Goal: Information Seeking & Learning: Learn about a topic

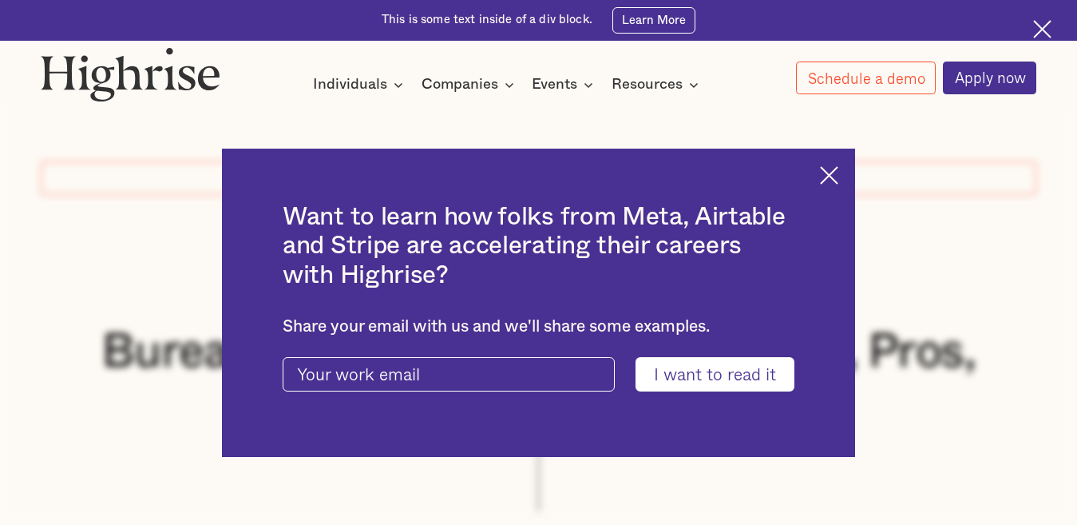
click at [839, 173] on img at bounding box center [829, 175] width 18 height 18
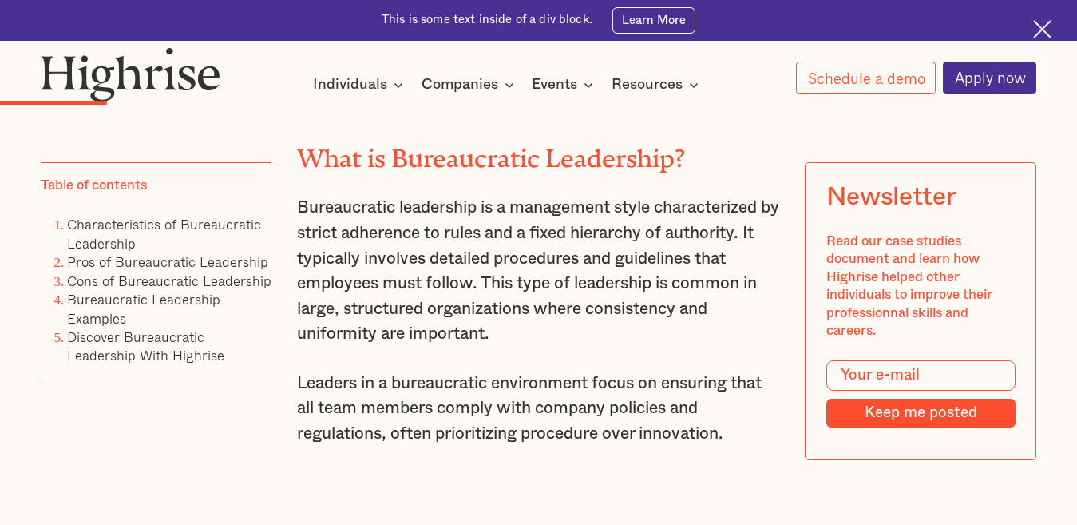
scroll to position [2014, 0]
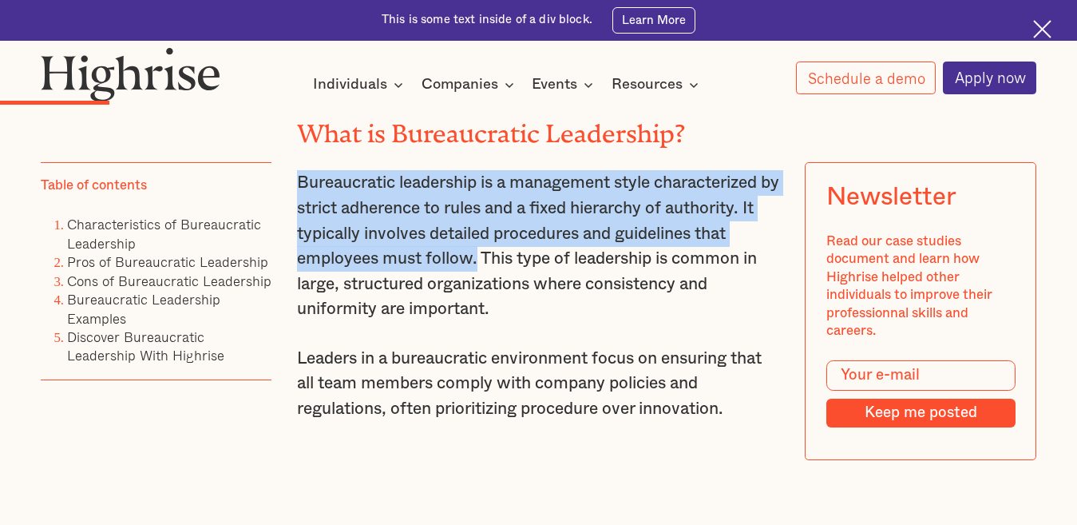
drag, startPoint x: 296, startPoint y: 200, endPoint x: 479, endPoint y: 283, distance: 200.6
click at [479, 283] on p "Bureaucratic leadership is a management style characterized by strict adherence…" at bounding box center [539, 246] width 484 height 152
copy p "Bureaucratic leadership is a management style characterized by strict adherence…"
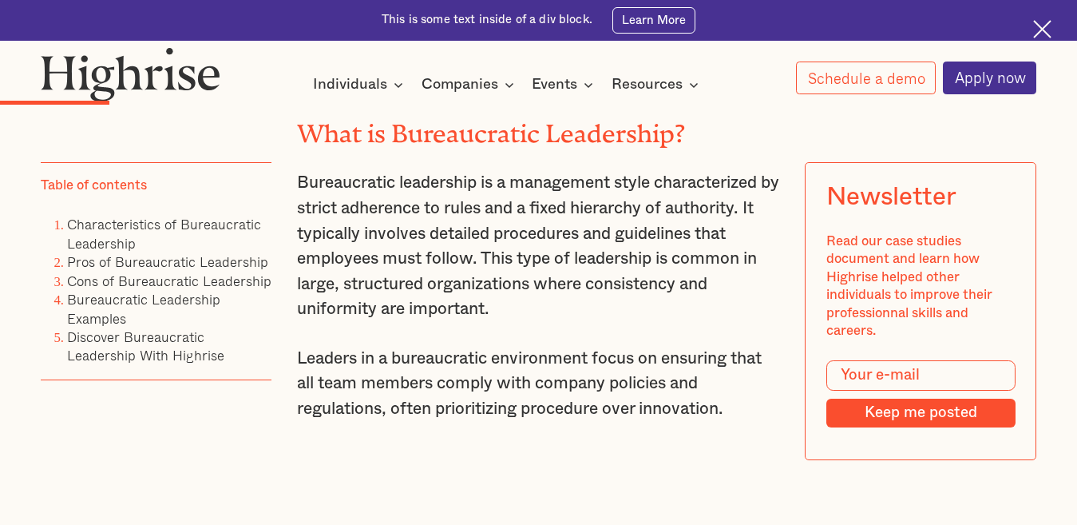
click at [552, 322] on p "Bureaucratic leadership is a management style characterized by strict adherence…" at bounding box center [539, 246] width 484 height 152
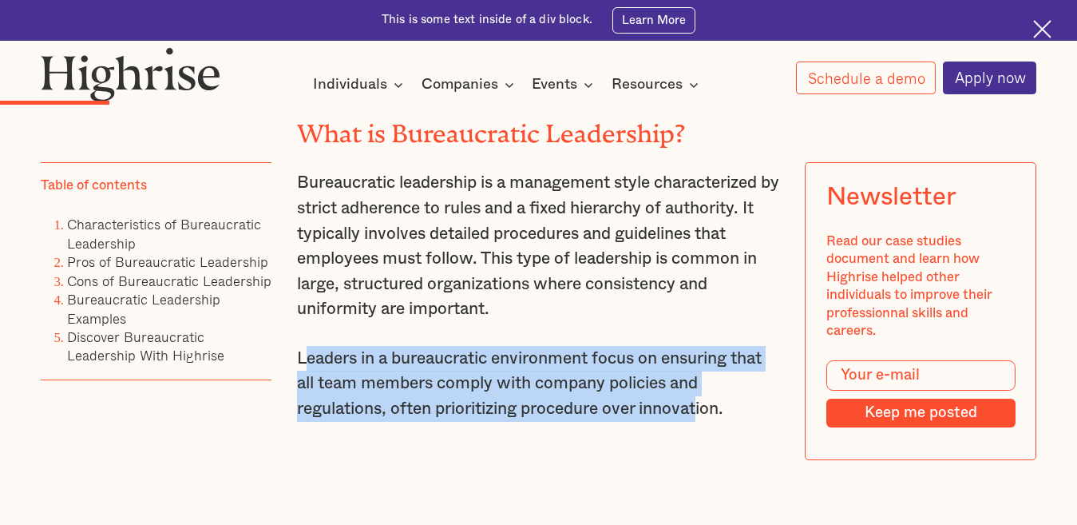
drag, startPoint x: 300, startPoint y: 378, endPoint x: 556, endPoint y: 411, distance: 257.8
click at [704, 422] on p "Leaders in a bureaucratic environment focus on ensuring that all team members c…" at bounding box center [539, 384] width 484 height 76
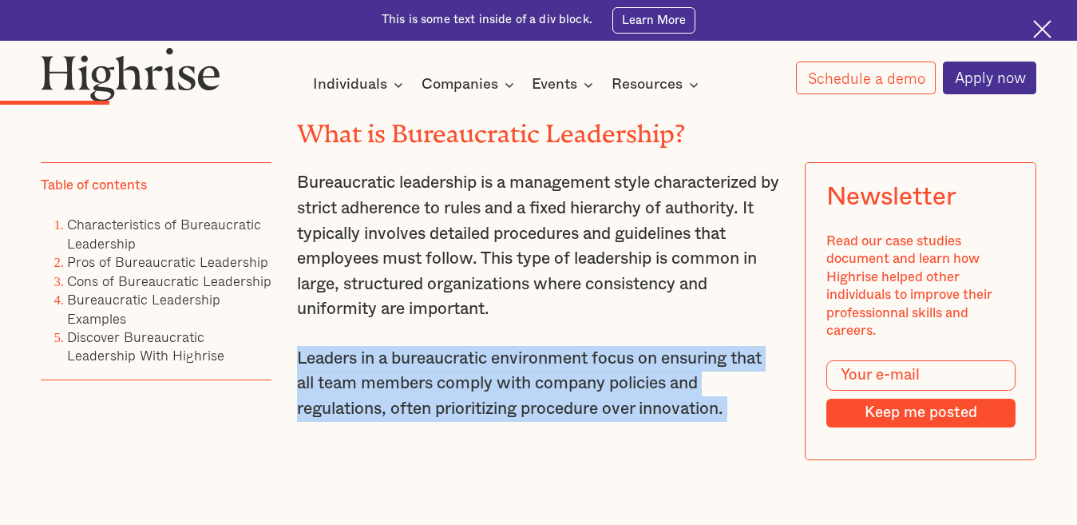
drag, startPoint x: 293, startPoint y: 372, endPoint x: 716, endPoint y: 442, distance: 429.1
copy div "Leaders in a bureaucratic environment focus on ensuring that all team members c…"
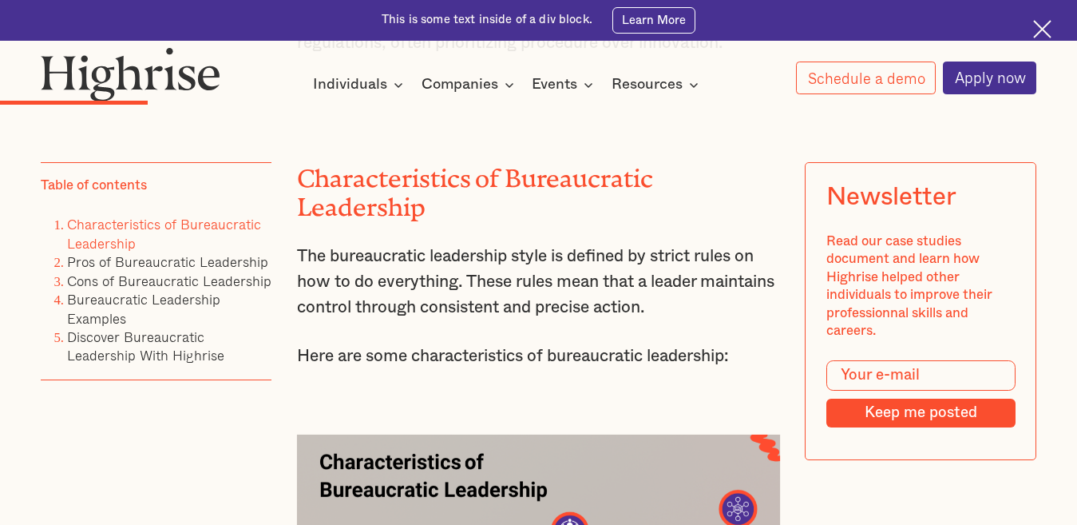
scroll to position [2405, 0]
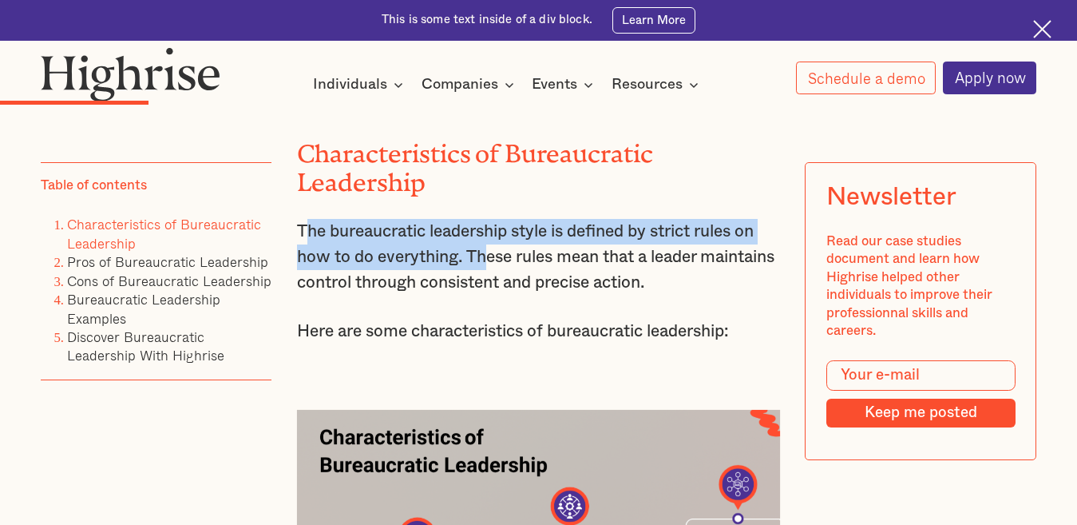
drag, startPoint x: 300, startPoint y: 250, endPoint x: 483, endPoint y: 292, distance: 188.5
click at [483, 292] on p "The bureaucratic leadership style is defined by strict rules on how to do every…" at bounding box center [539, 257] width 484 height 76
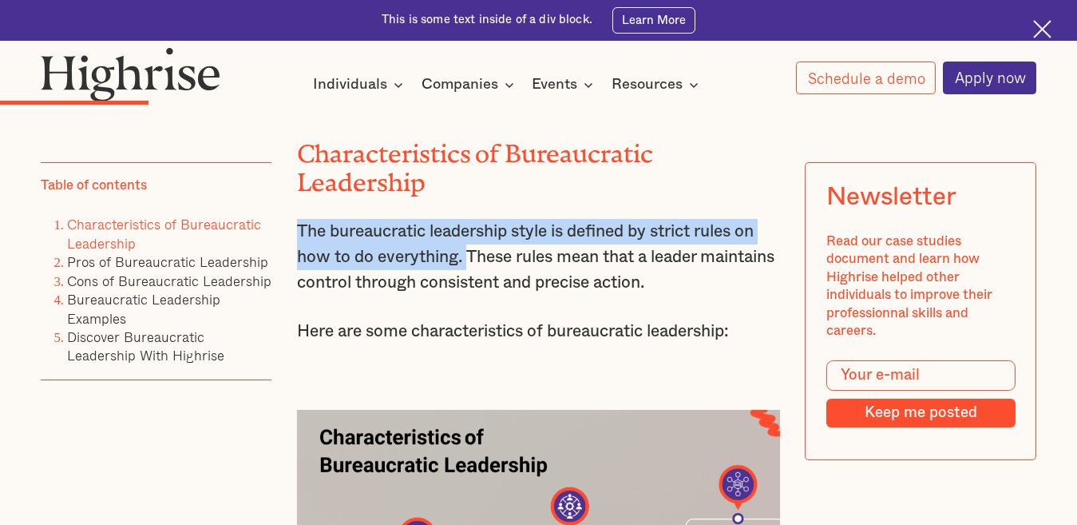
drag, startPoint x: 297, startPoint y: 251, endPoint x: 466, endPoint y: 282, distance: 172.2
click at [466, 282] on p "The bureaucratic leadership style is defined by strict rules on how to do every…" at bounding box center [539, 257] width 484 height 76
copy p "The bureaucratic leadership style is defined by strict rules on how to do every…"
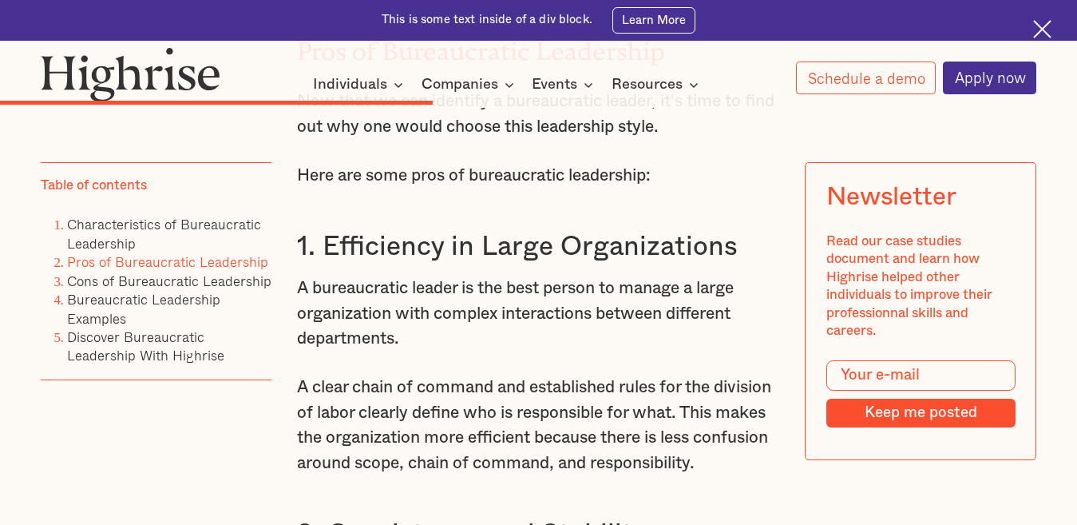
scroll to position [5343, 0]
drag, startPoint x: 293, startPoint y: 174, endPoint x: 575, endPoint y: 177, distance: 282.0
click at [575, 138] on p "Now that we can identify a bureaucratic leader, it's time to find out why one w…" at bounding box center [539, 113] width 484 height 50
click at [305, 138] on p "Now that we can identify a bureaucratic leader, it's time to find out why one w…" at bounding box center [539, 113] width 484 height 50
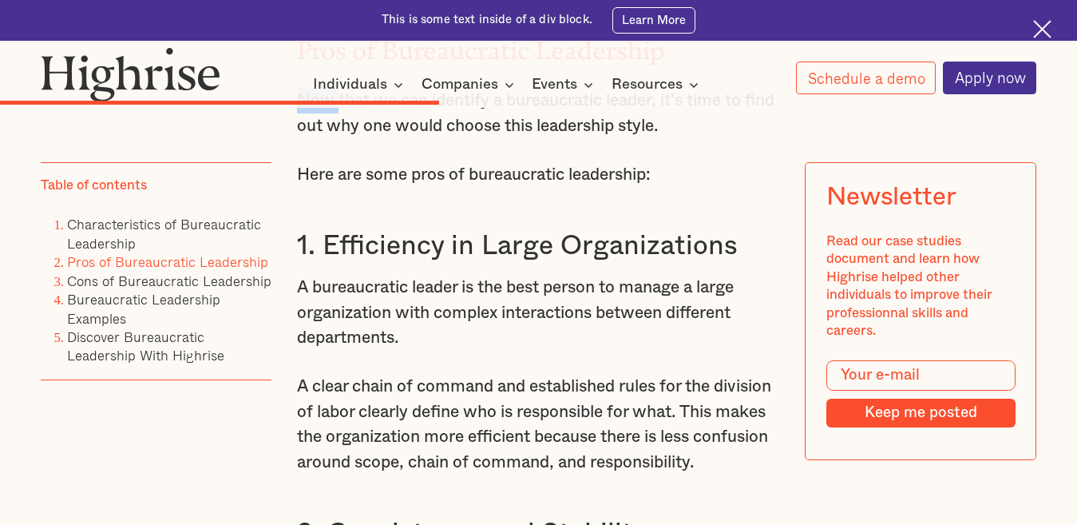
click at [305, 138] on p "Now that we can identify a bureaucratic leader, it's time to find out why one w…" at bounding box center [539, 113] width 484 height 50
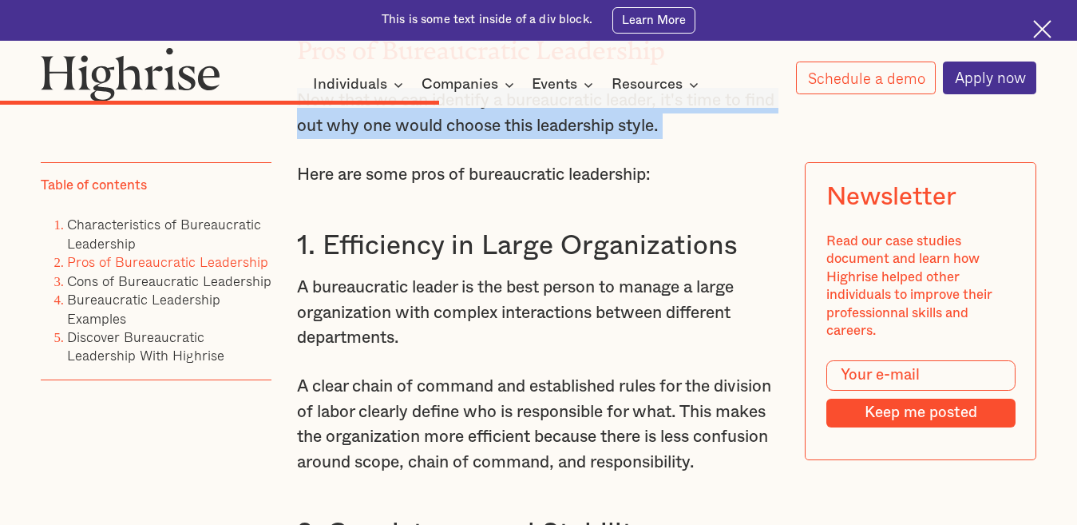
click at [305, 138] on p "Now that we can identify a bureaucratic leader, it's time to find out why one w…" at bounding box center [539, 113] width 484 height 50
copy p "Now that we can identify a bureaucratic leader, it's time to find out why one w…"
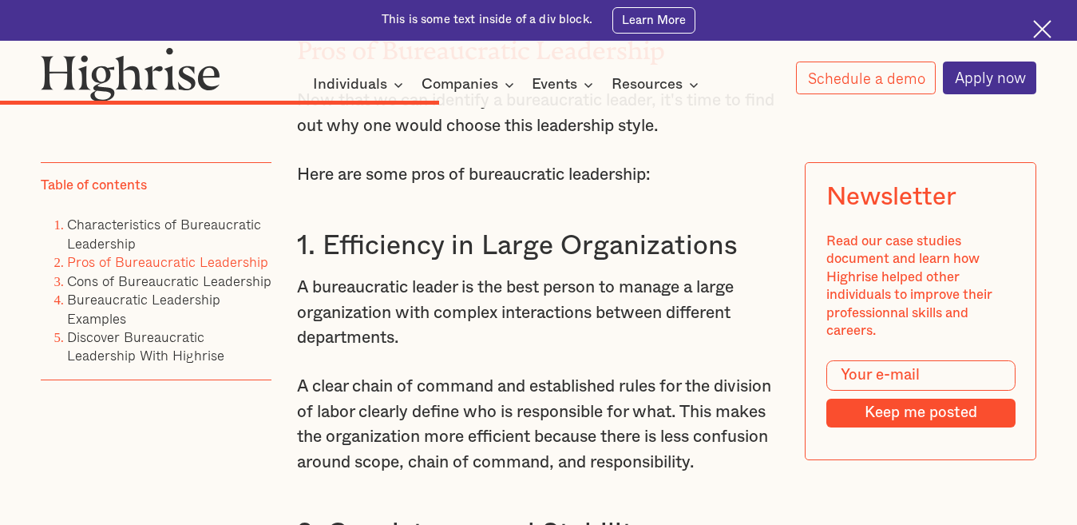
click at [549, 351] on p "A bureaucratic leader is the best person to manage a large organization with co…" at bounding box center [539, 313] width 484 height 76
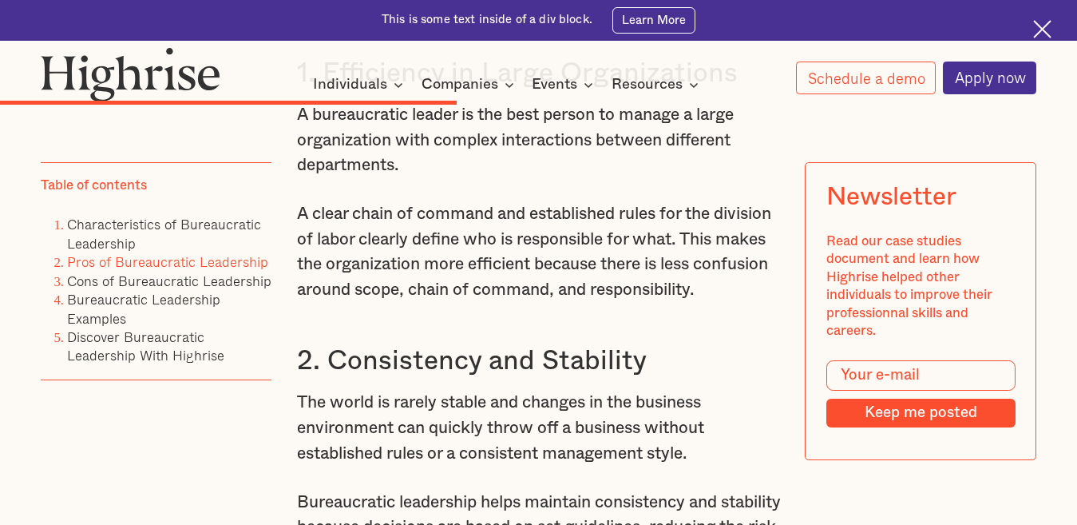
scroll to position [5511, 0]
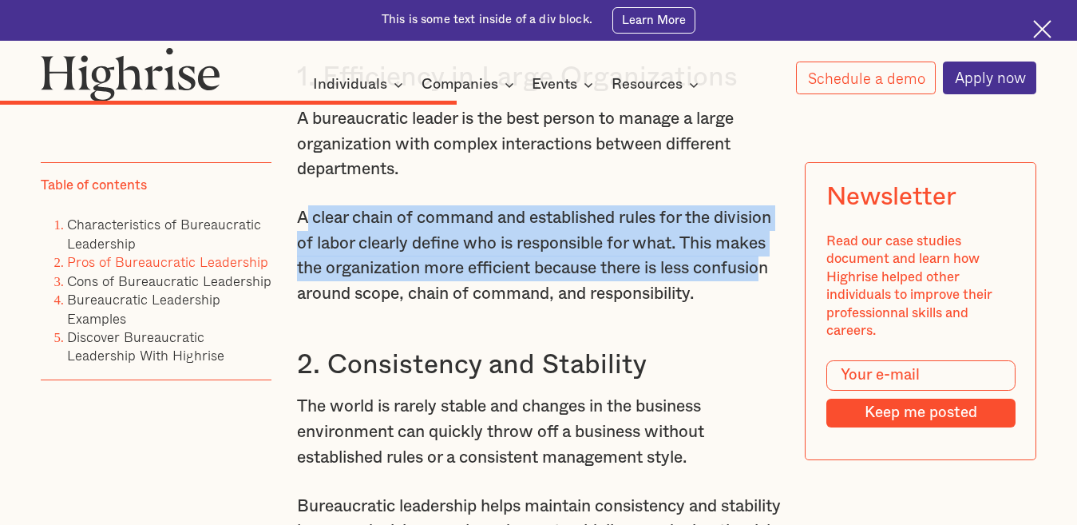
drag, startPoint x: 300, startPoint y: 300, endPoint x: 400, endPoint y: 378, distance: 127.5
click at [400, 306] on p "A clear chain of command and established rules for the division of labor clearl…" at bounding box center [539, 255] width 484 height 101
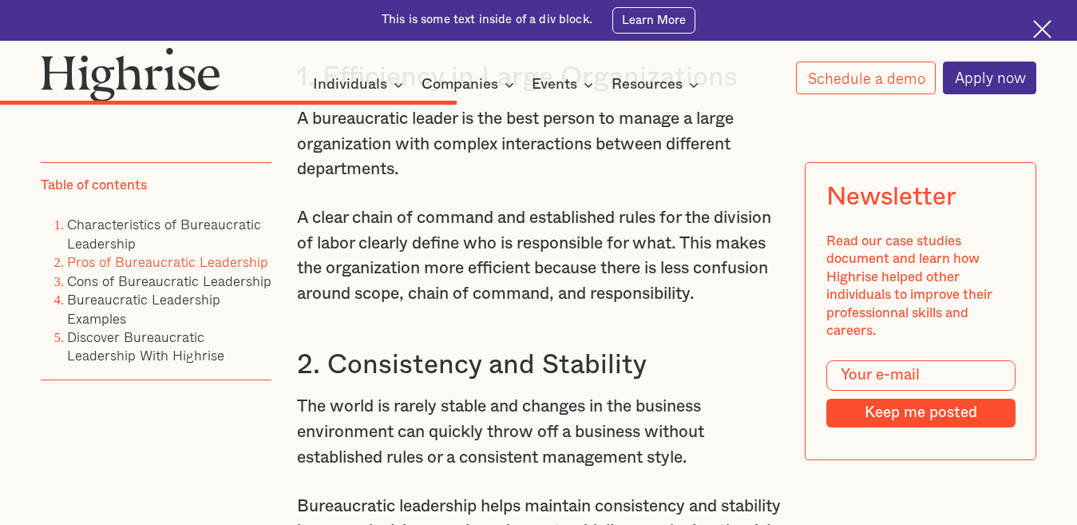
click at [436, 306] on p "A clear chain of command and established rules for the division of labor clearl…" at bounding box center [539, 255] width 484 height 101
click at [297, 300] on p "A clear chain of command and established rules for the division of labor clearl…" at bounding box center [539, 255] width 484 height 101
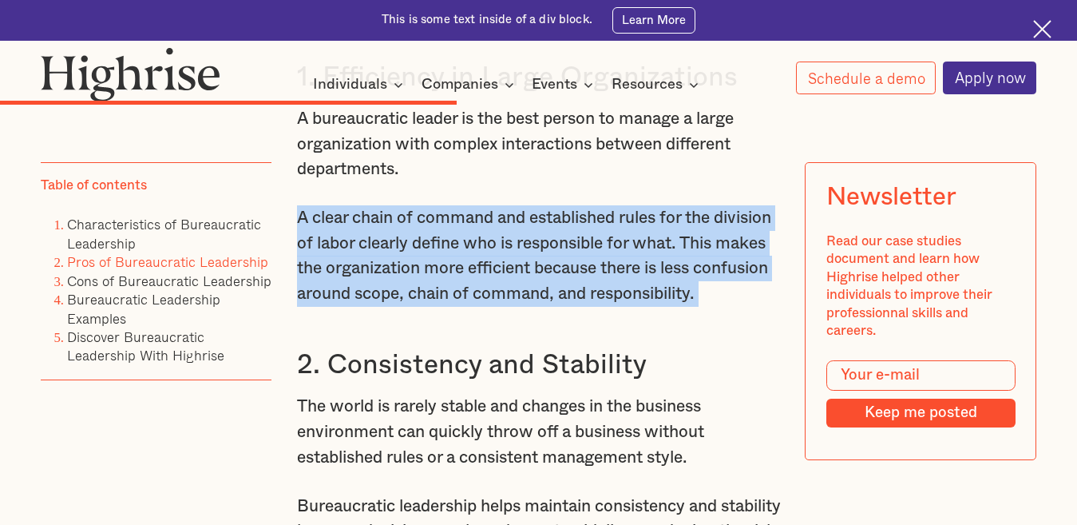
drag, startPoint x: 297, startPoint y: 300, endPoint x: 422, endPoint y: 406, distance: 163.7
click at [422, 306] on p "A clear chain of command and established rules for the division of labor clearl…" at bounding box center [539, 255] width 484 height 101
copy p "A clear chain of command and established rules for the division of labor clearl…"
click at [466, 306] on p "A clear chain of command and established rules for the division of labor clearl…" at bounding box center [539, 255] width 484 height 101
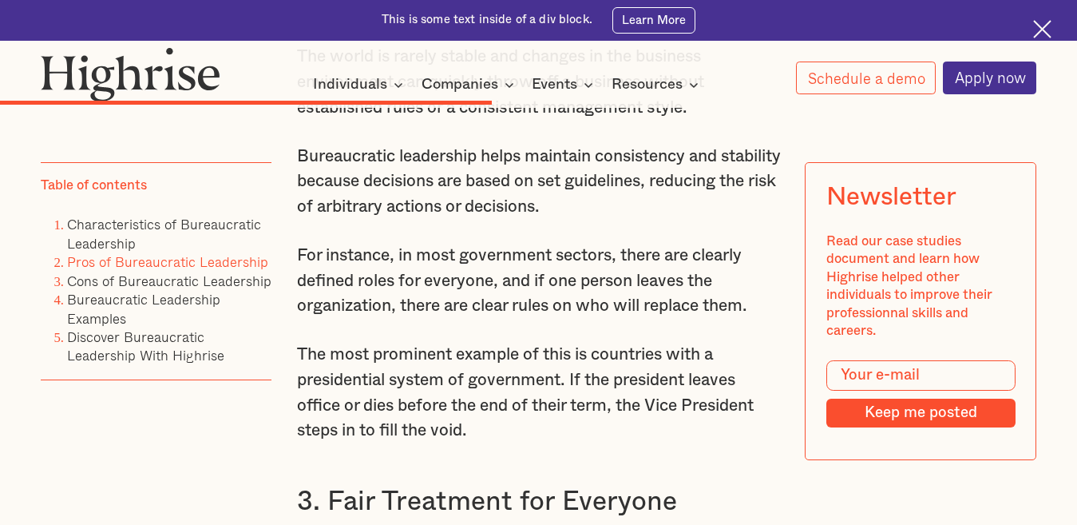
scroll to position [5857, 0]
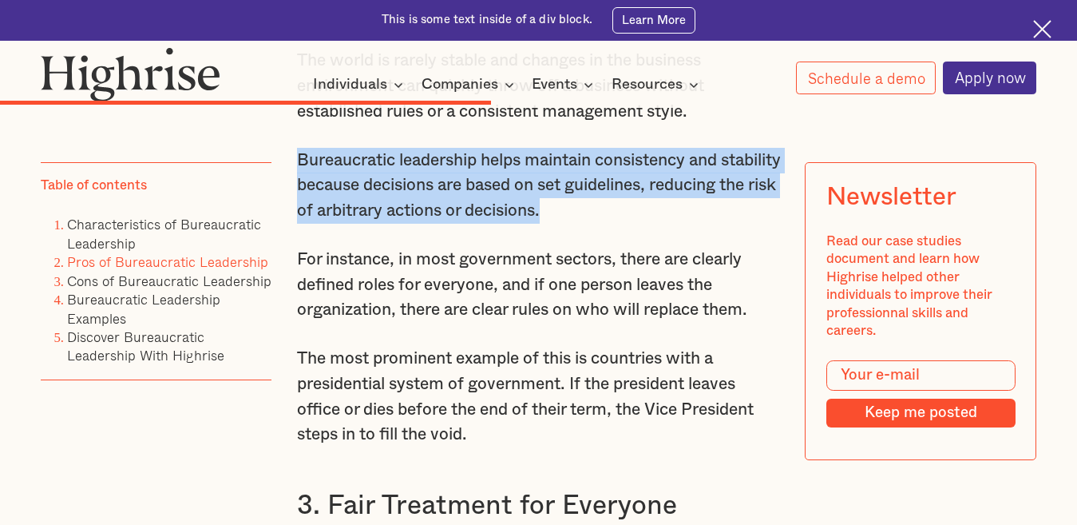
drag, startPoint x: 294, startPoint y: 275, endPoint x: 705, endPoint y: 330, distance: 415.0
click at [705, 224] on p "Bureaucratic leadership helps maintain consistency and stability because decisi…" at bounding box center [539, 186] width 484 height 76
copy p "Bureaucratic leadership helps maintain consistency and stability because decisi…"
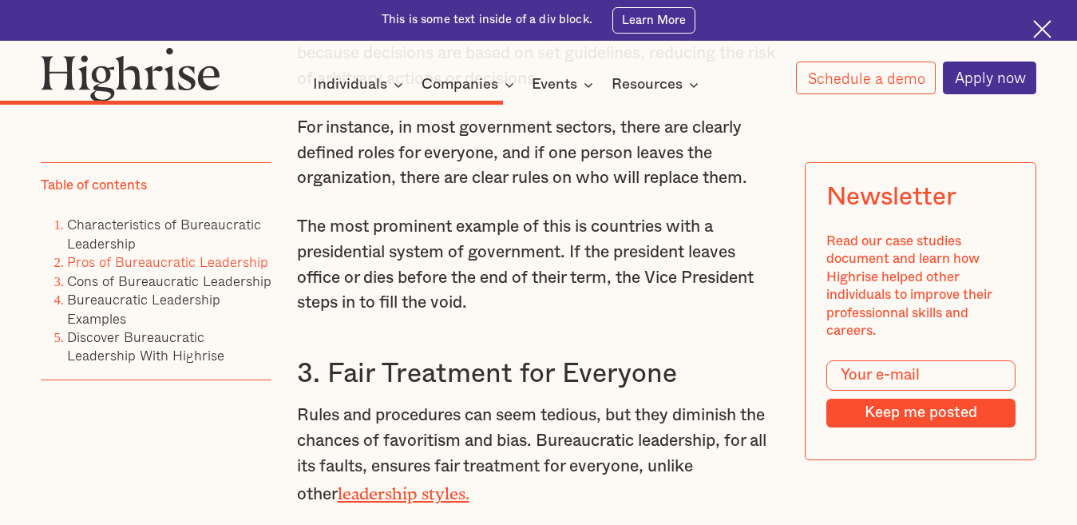
scroll to position [5990, 0]
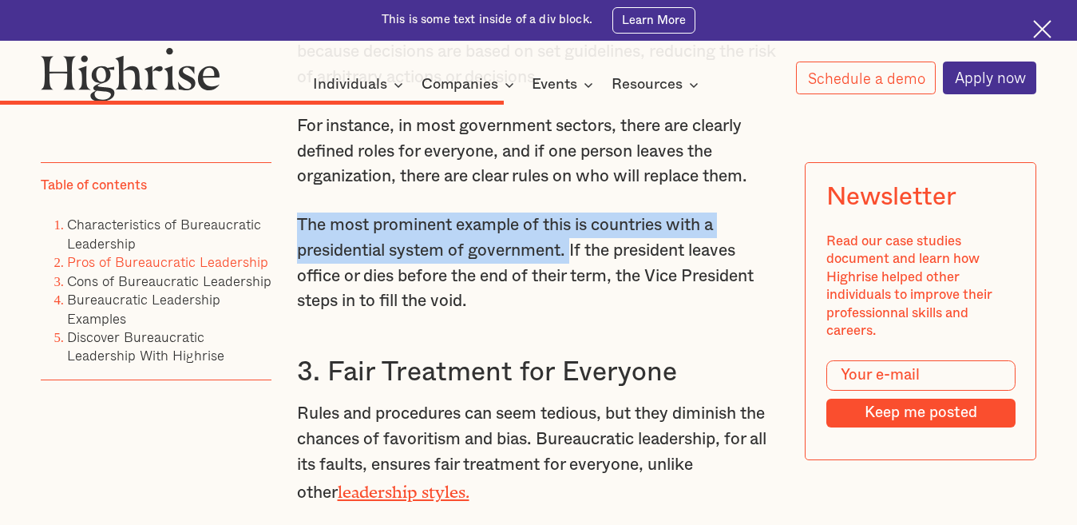
drag, startPoint x: 298, startPoint y: 335, endPoint x: 577, endPoint y: 371, distance: 281.1
click at [577, 313] on p "The most prominent example of this is countries with a presidential system of g…" at bounding box center [539, 262] width 484 height 101
copy p "The most prominent example of this is countries with a presidential system of g…"
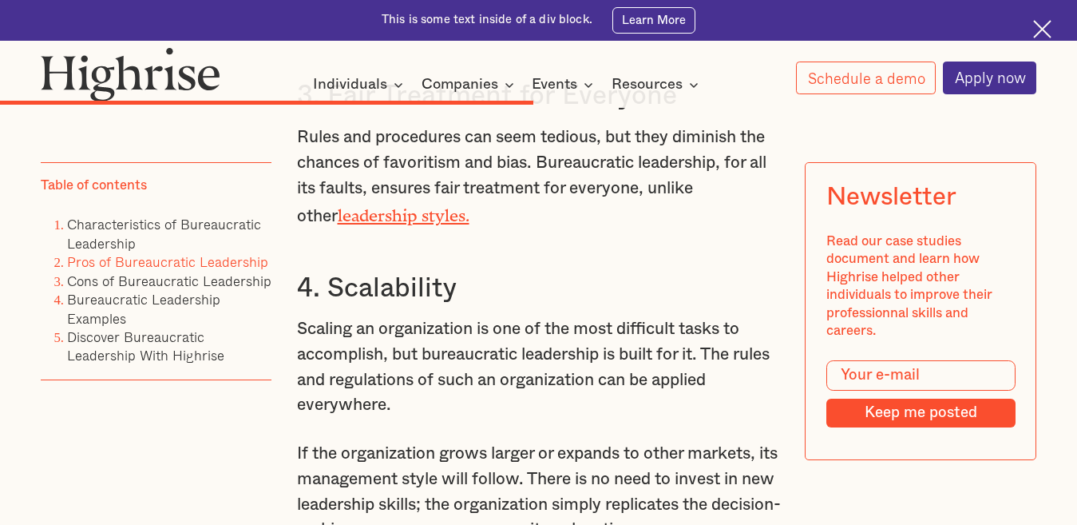
scroll to position [6292, 0]
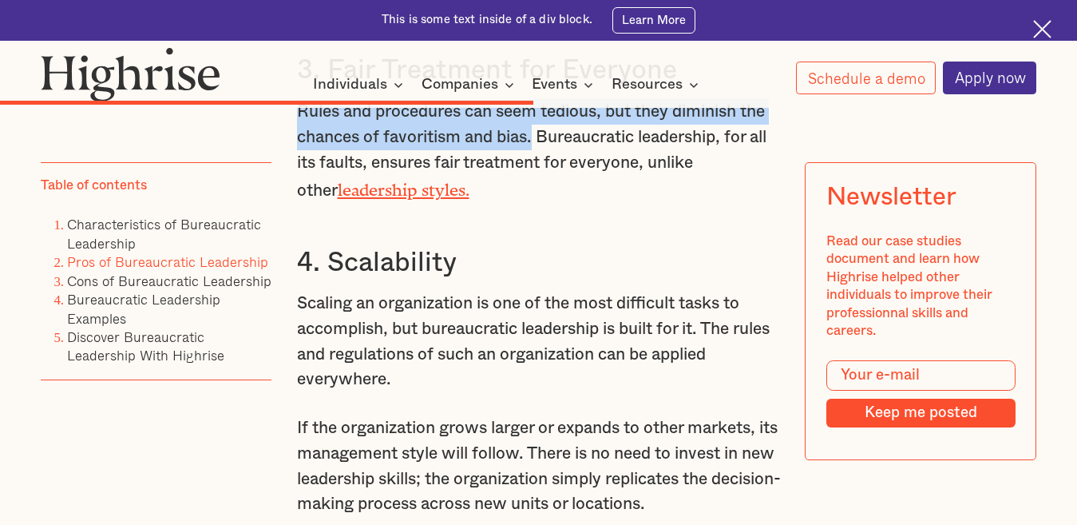
drag, startPoint x: 296, startPoint y: 220, endPoint x: 536, endPoint y: 262, distance: 243.2
click at [536, 203] on p "Rules and procedures can seem tedious, but they diminish the chances of favorit…" at bounding box center [539, 151] width 484 height 104
copy p "Rules and procedures can seem tedious, but they diminish the chances of favorit…"
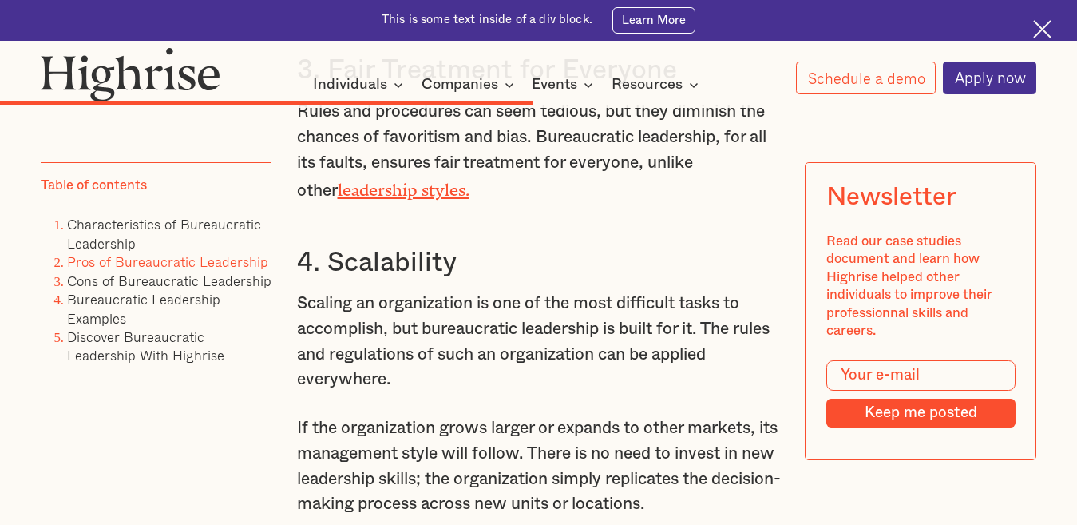
click at [618, 280] on h3 "4. Scalability" at bounding box center [539, 263] width 484 height 34
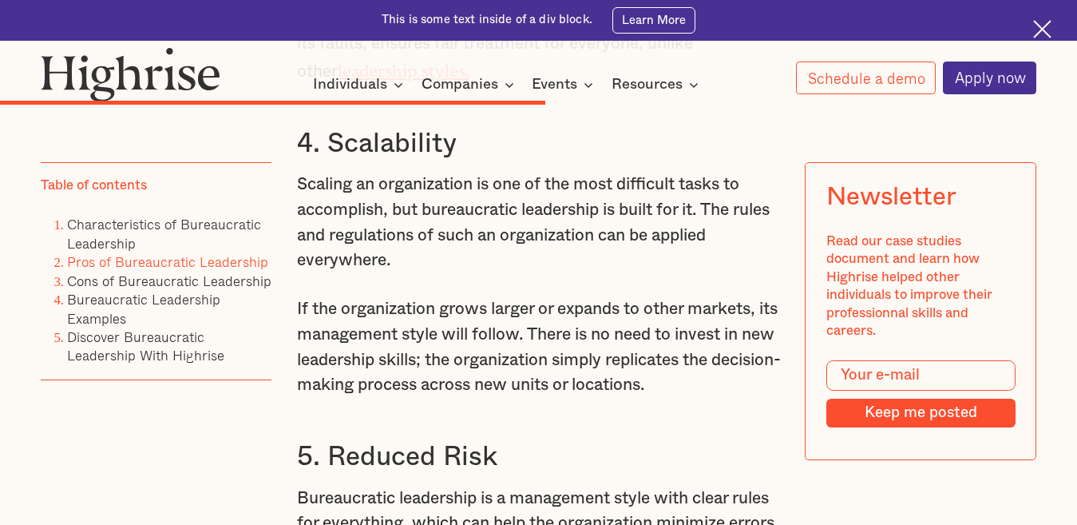
scroll to position [6416, 0]
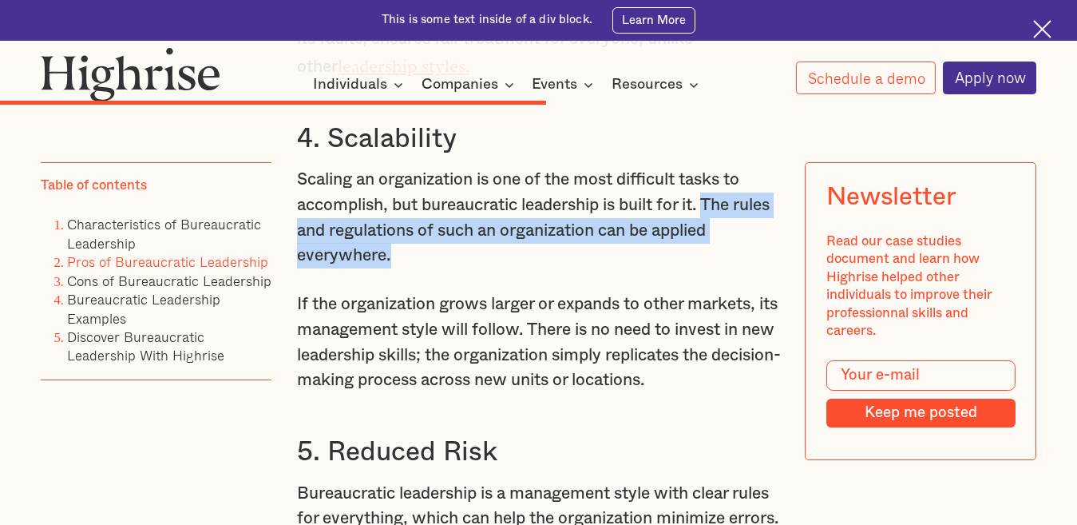
drag, startPoint x: 720, startPoint y: 319, endPoint x: 740, endPoint y: 359, distance: 45.4
click at [740, 268] on p "Scaling an organization is one of the most difficult tasks to accomplish, but b…" at bounding box center [539, 217] width 484 height 101
copy p "The rules and regulations of such an organization can be applied everywhere."
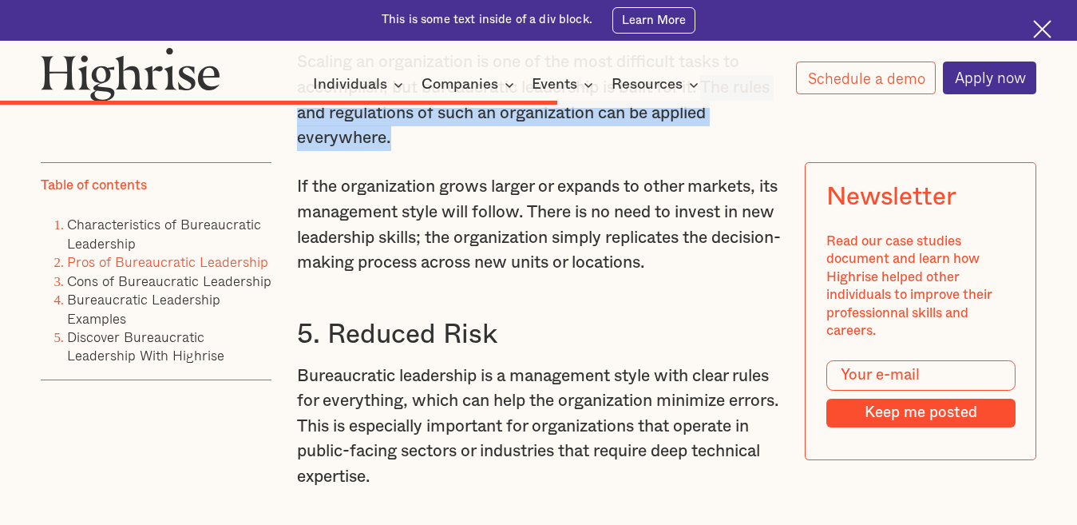
scroll to position [6532, 0]
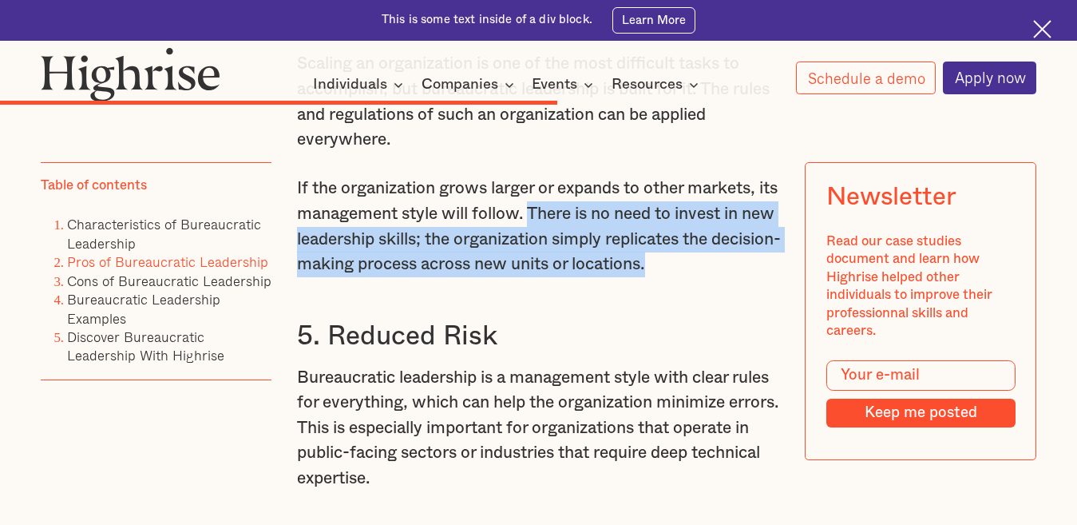
drag, startPoint x: 556, startPoint y: 327, endPoint x: 740, endPoint y: 386, distance: 192.7
click at [740, 276] on p "If the organization grows larger or expands to other markets, its management st…" at bounding box center [539, 226] width 484 height 101
copy p "There is no need to invest in new leadership skills; the organization simply re…"
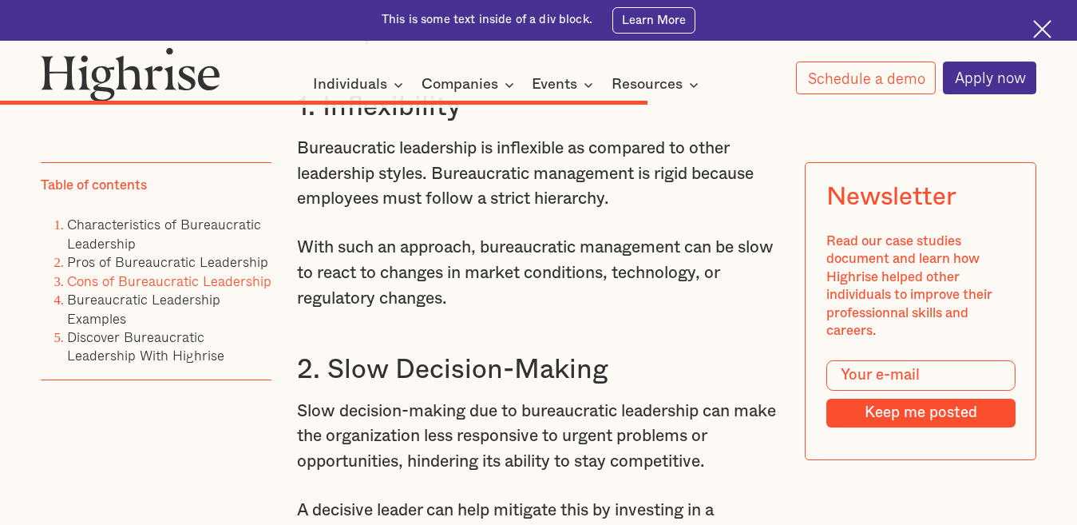
scroll to position [7411, 0]
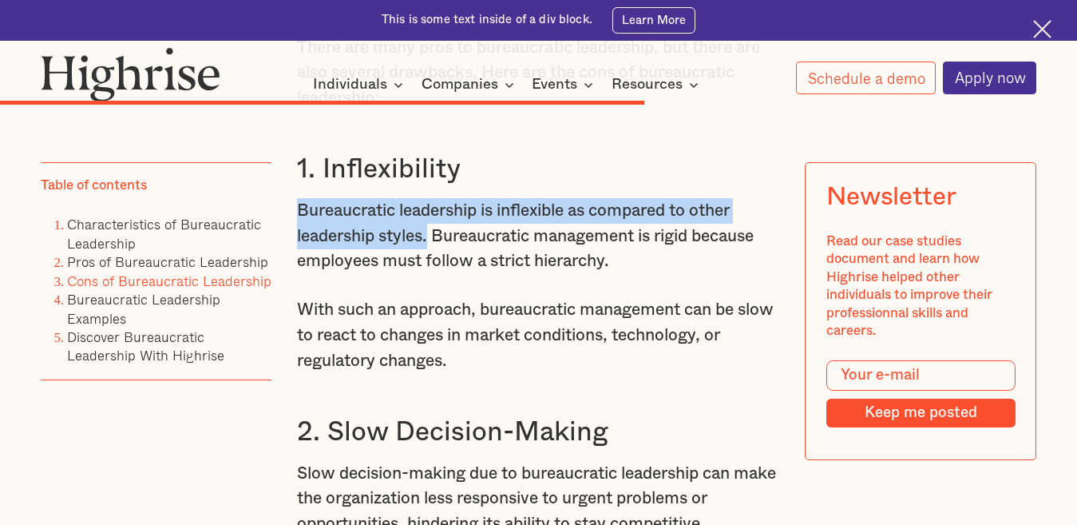
drag, startPoint x: 296, startPoint y: 338, endPoint x: 428, endPoint y: 374, distance: 136.6
click at [428, 274] on p "Bureaucratic leadership is inflexible as compared to other leadership styles. B…" at bounding box center [539, 236] width 484 height 76
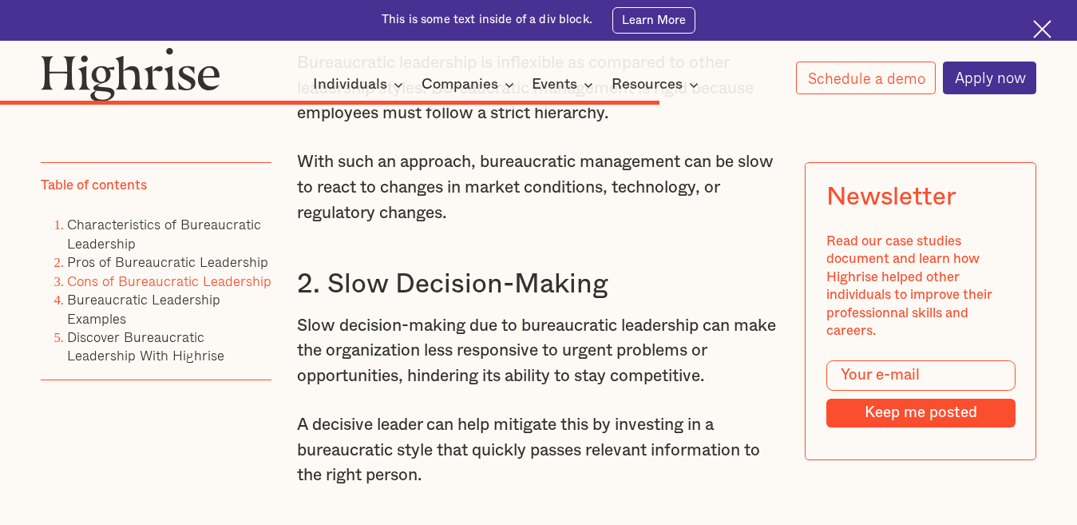
scroll to position [7561, 0]
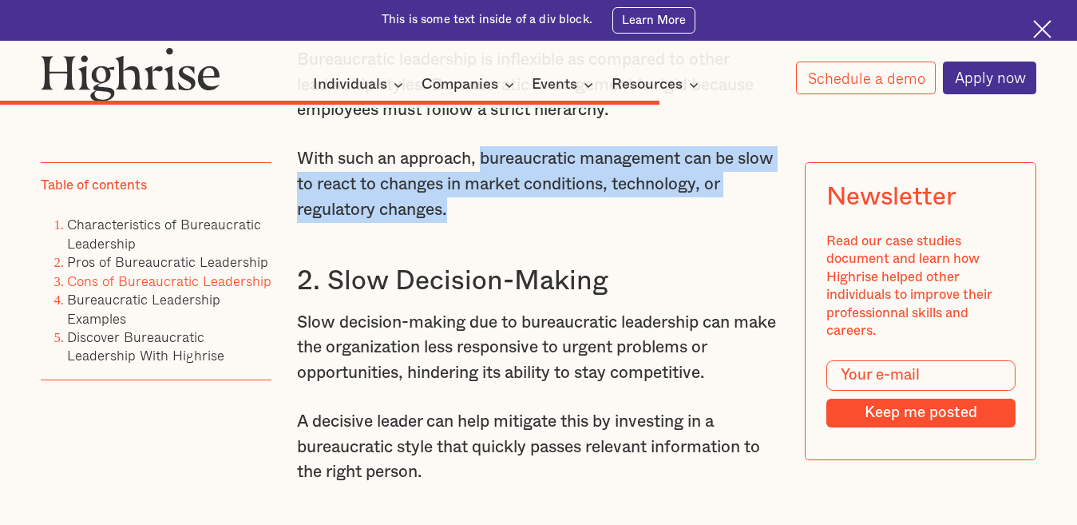
drag, startPoint x: 483, startPoint y: 287, endPoint x: 490, endPoint y: 343, distance: 56.3
click at [490, 222] on p "With such an approach, bureaucratic management can be slow to react to changes …" at bounding box center [539, 184] width 484 height 76
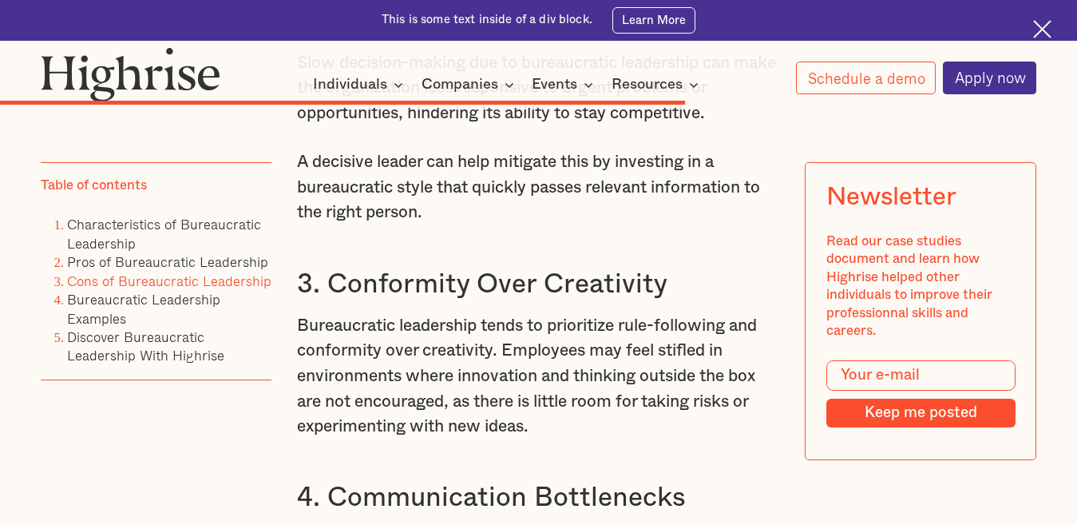
scroll to position [7827, 0]
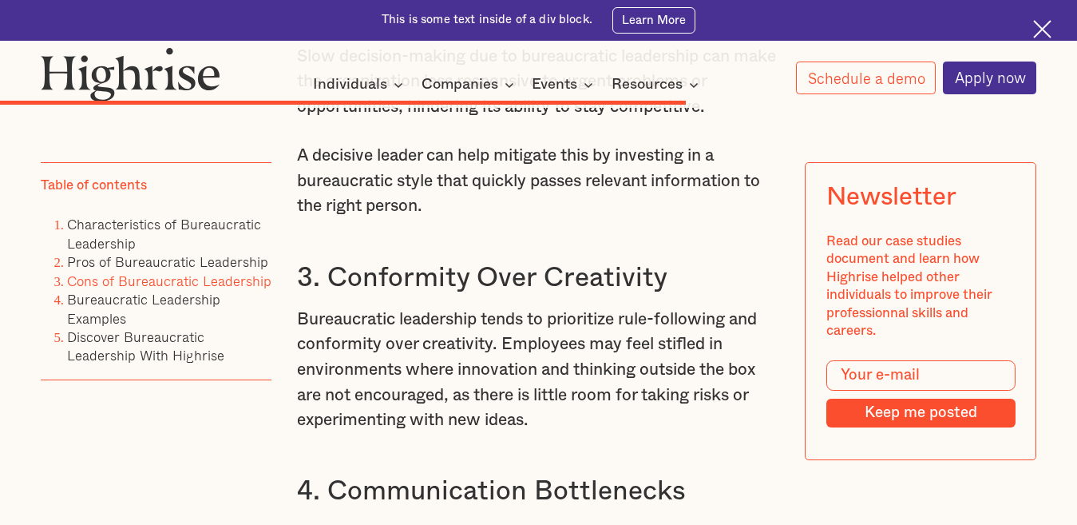
click at [558, 219] on p "A decisive leader can help mitigate this by investing in a bureaucratic style t…" at bounding box center [539, 181] width 484 height 76
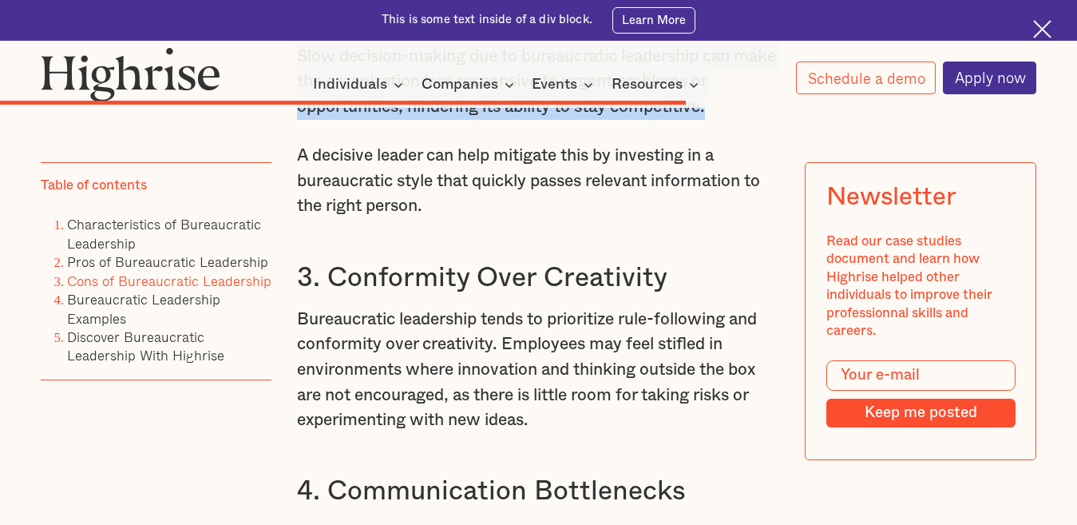
drag, startPoint x: 295, startPoint y: 186, endPoint x: 772, endPoint y: 234, distance: 480.0
click at [772, 120] on p "Slow decision-making due to bureaucratic leadership can make the organization l…" at bounding box center [539, 82] width 484 height 76
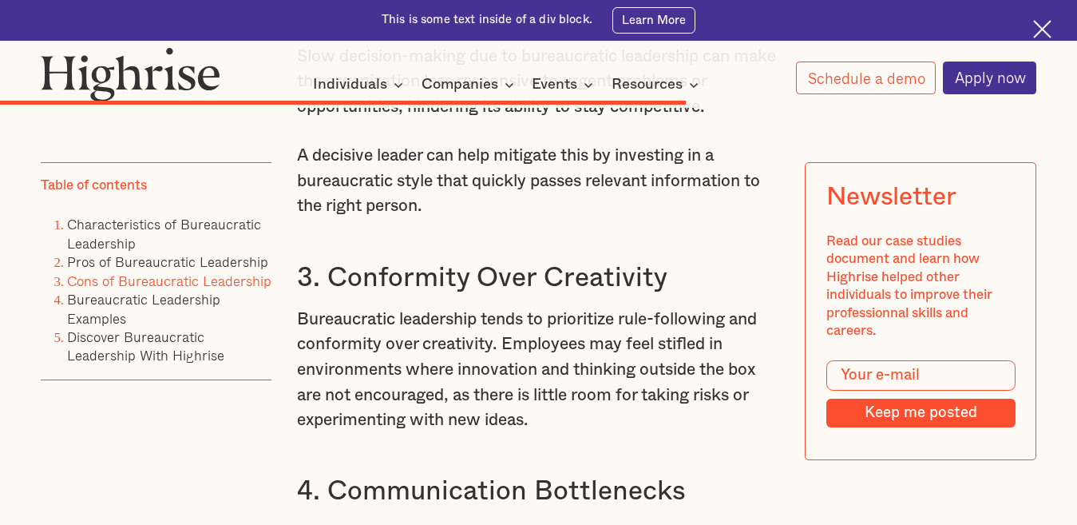
click at [472, 219] on p "A decisive leader can help mitigate this by investing in a bureaucratic style t…" at bounding box center [539, 181] width 484 height 76
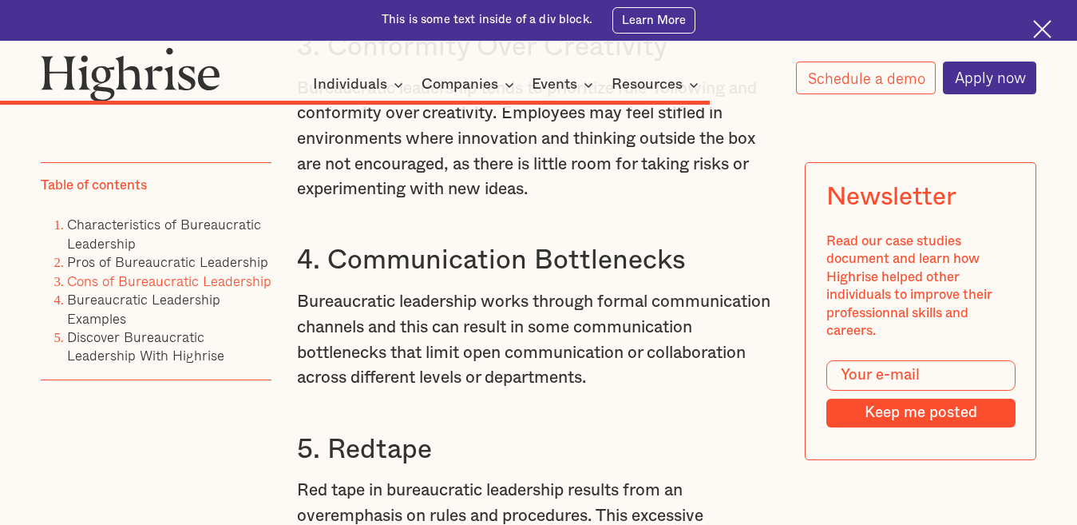
scroll to position [8076, 0]
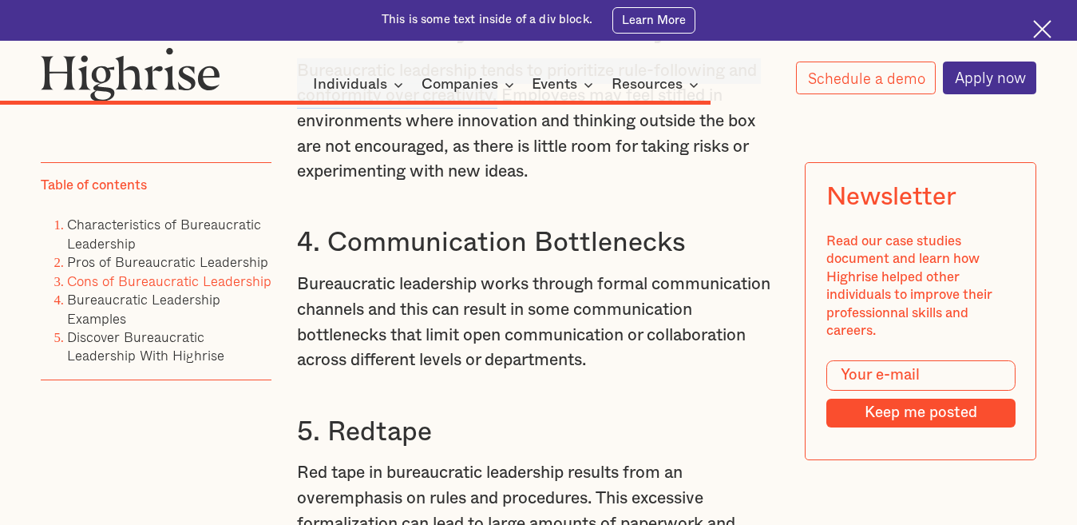
drag, startPoint x: 294, startPoint y: 200, endPoint x: 498, endPoint y: 239, distance: 207.4
click at [498, 185] on p "Bureaucratic leadership tends to prioritize rule-following and conformity over …" at bounding box center [539, 121] width 484 height 126
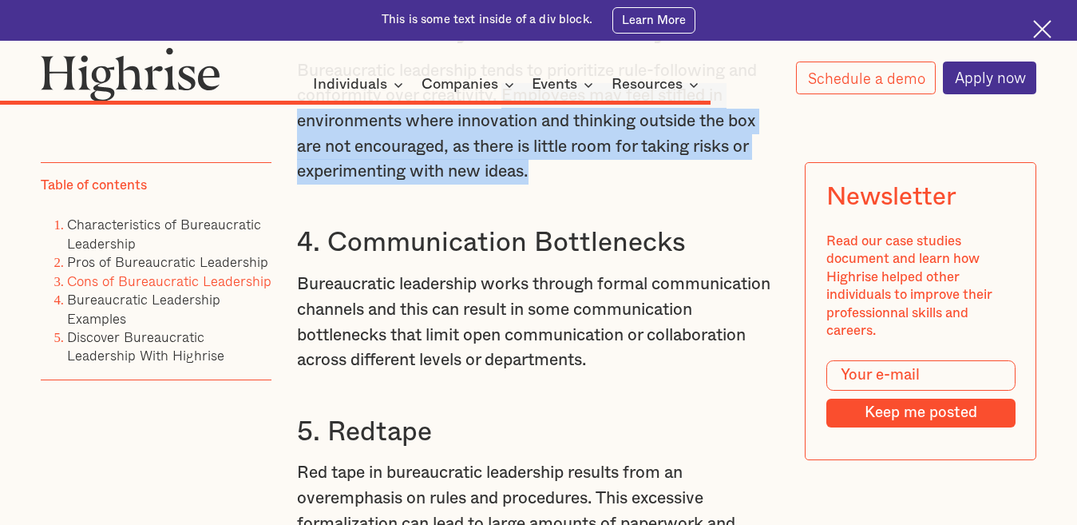
drag, startPoint x: 502, startPoint y: 229, endPoint x: 565, endPoint y: 300, distance: 95.6
click at [565, 185] on p "Bureaucratic leadership tends to prioritize rule-following and conformity over …" at bounding box center [539, 121] width 484 height 126
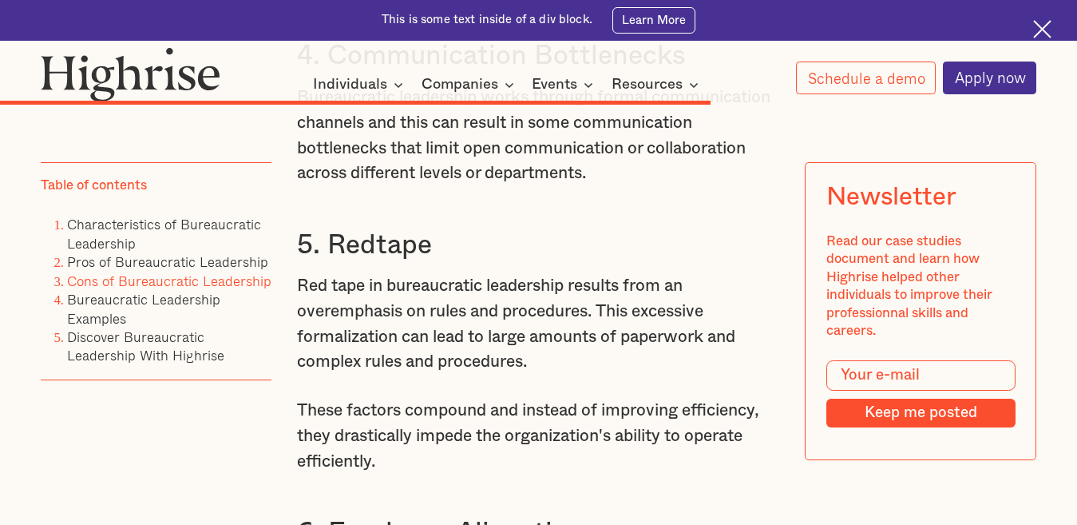
scroll to position [8262, 0]
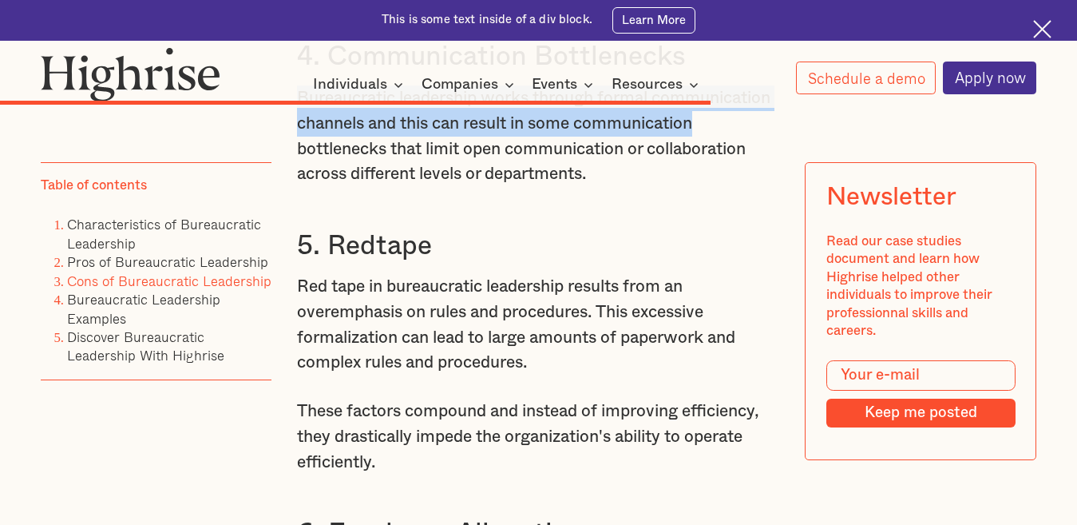
drag, startPoint x: 298, startPoint y: 230, endPoint x: 724, endPoint y: 257, distance: 427.4
click at [724, 186] on p "Bureaucratic leadership works through formal communication channels and this ca…" at bounding box center [539, 135] width 484 height 101
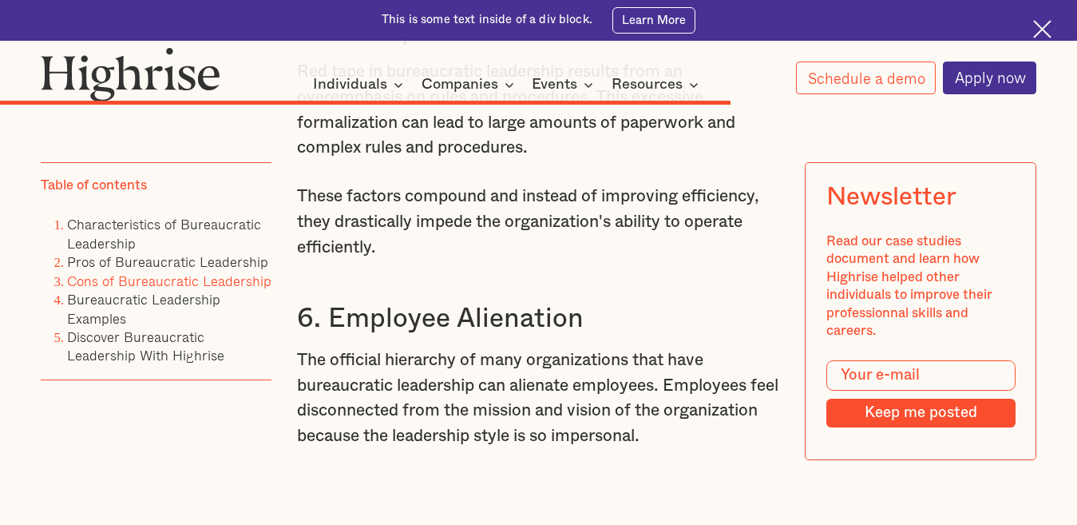
scroll to position [8484, 0]
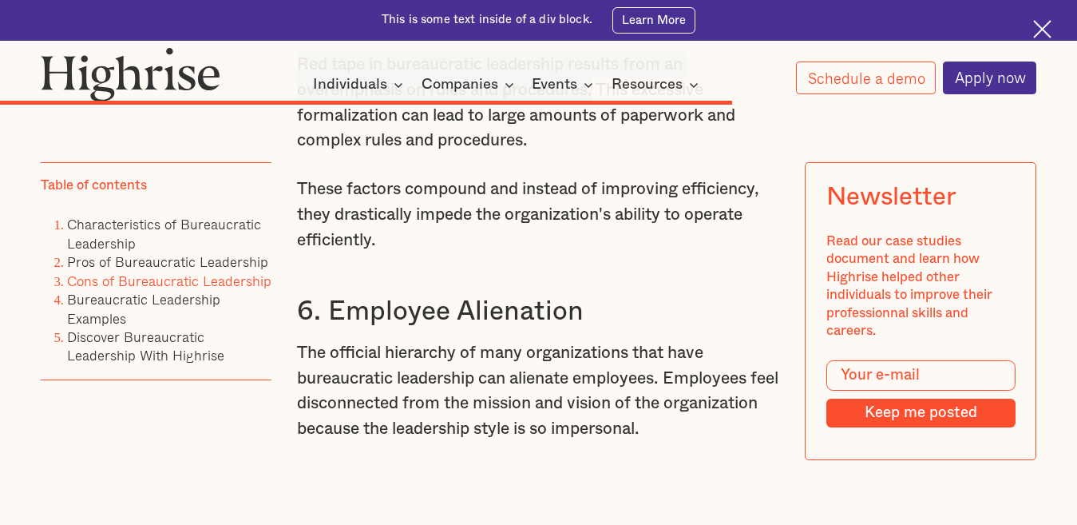
drag, startPoint x: 292, startPoint y: 200, endPoint x: 601, endPoint y: 230, distance: 311.3
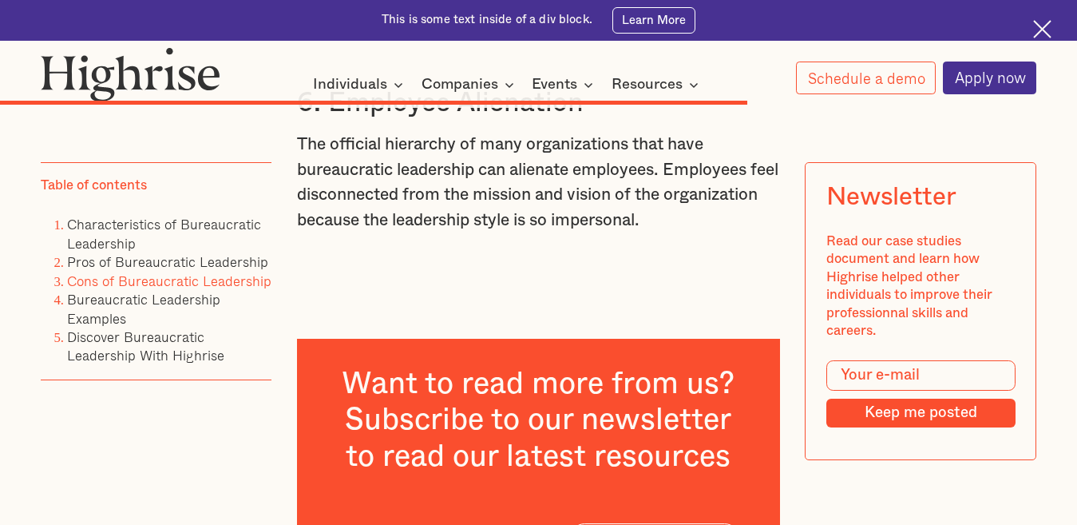
scroll to position [8697, 0]
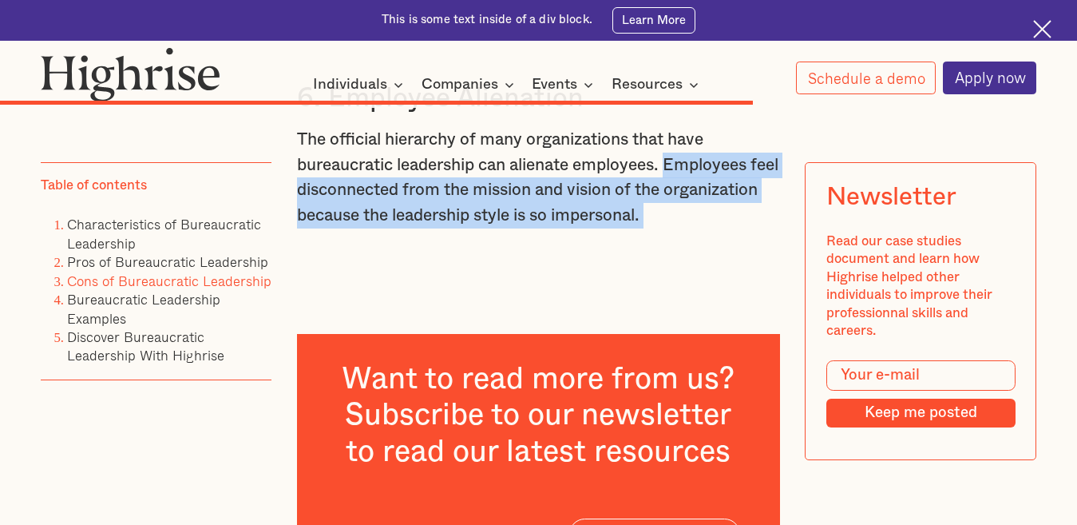
drag, startPoint x: 676, startPoint y: 312, endPoint x: 773, endPoint y: 380, distance: 118.8
click at [604, 277] on p "‍" at bounding box center [539, 265] width 484 height 26
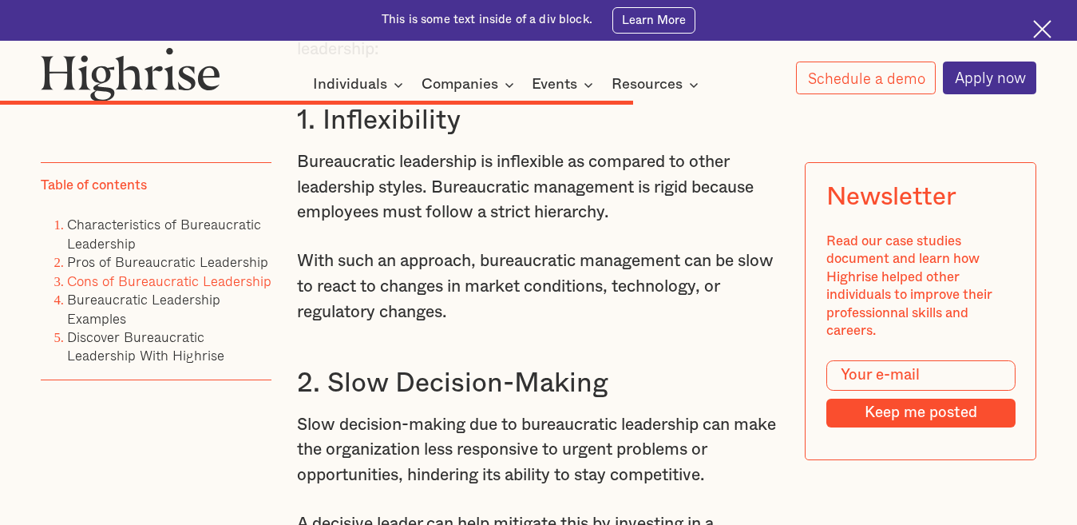
scroll to position [7462, 0]
